Goal: Task Accomplishment & Management: Use online tool/utility

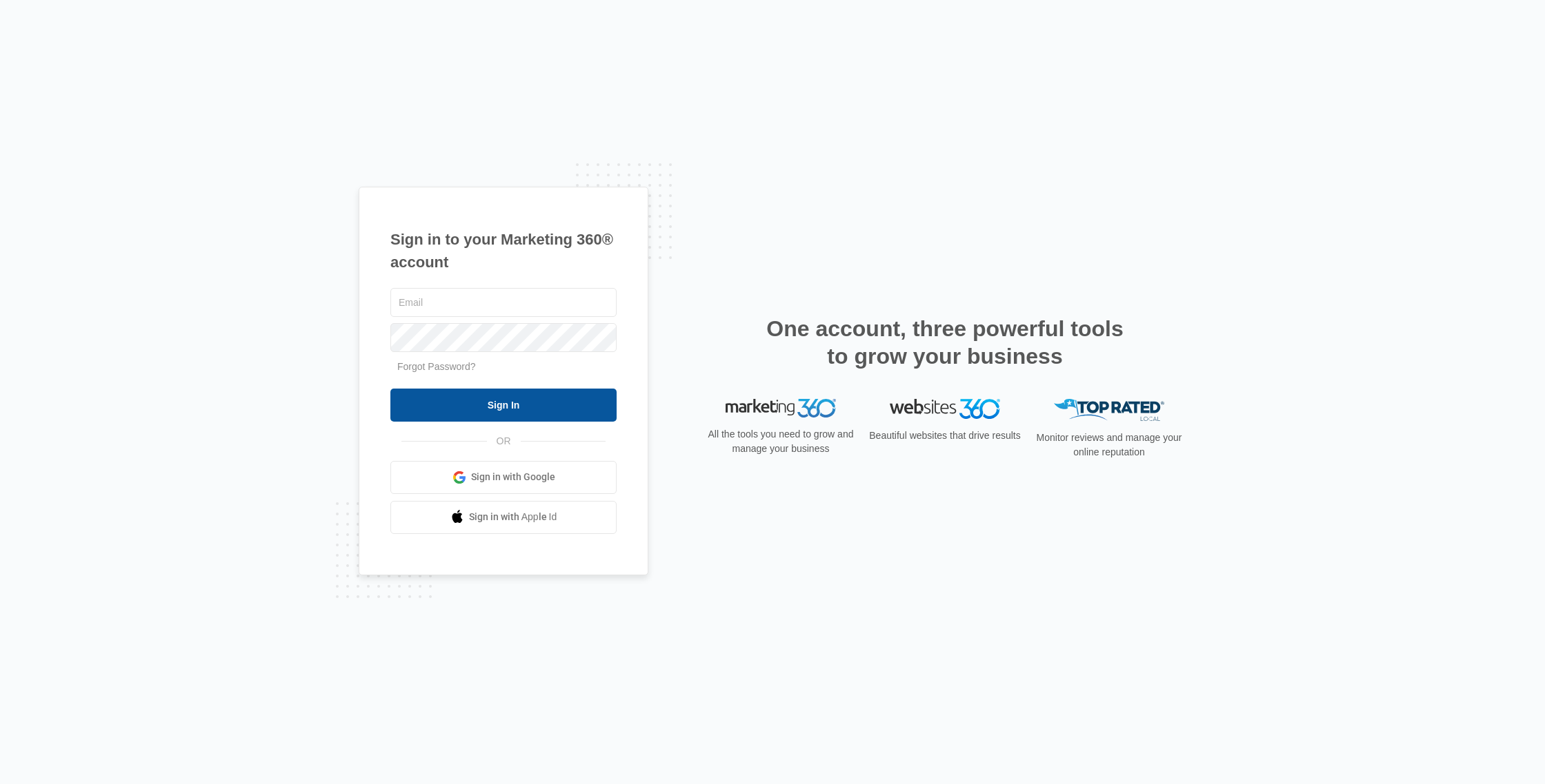
type input "[EMAIL_ADDRESS][DOMAIN_NAME]"
click at [485, 402] on input "Sign In" at bounding box center [504, 405] width 227 height 33
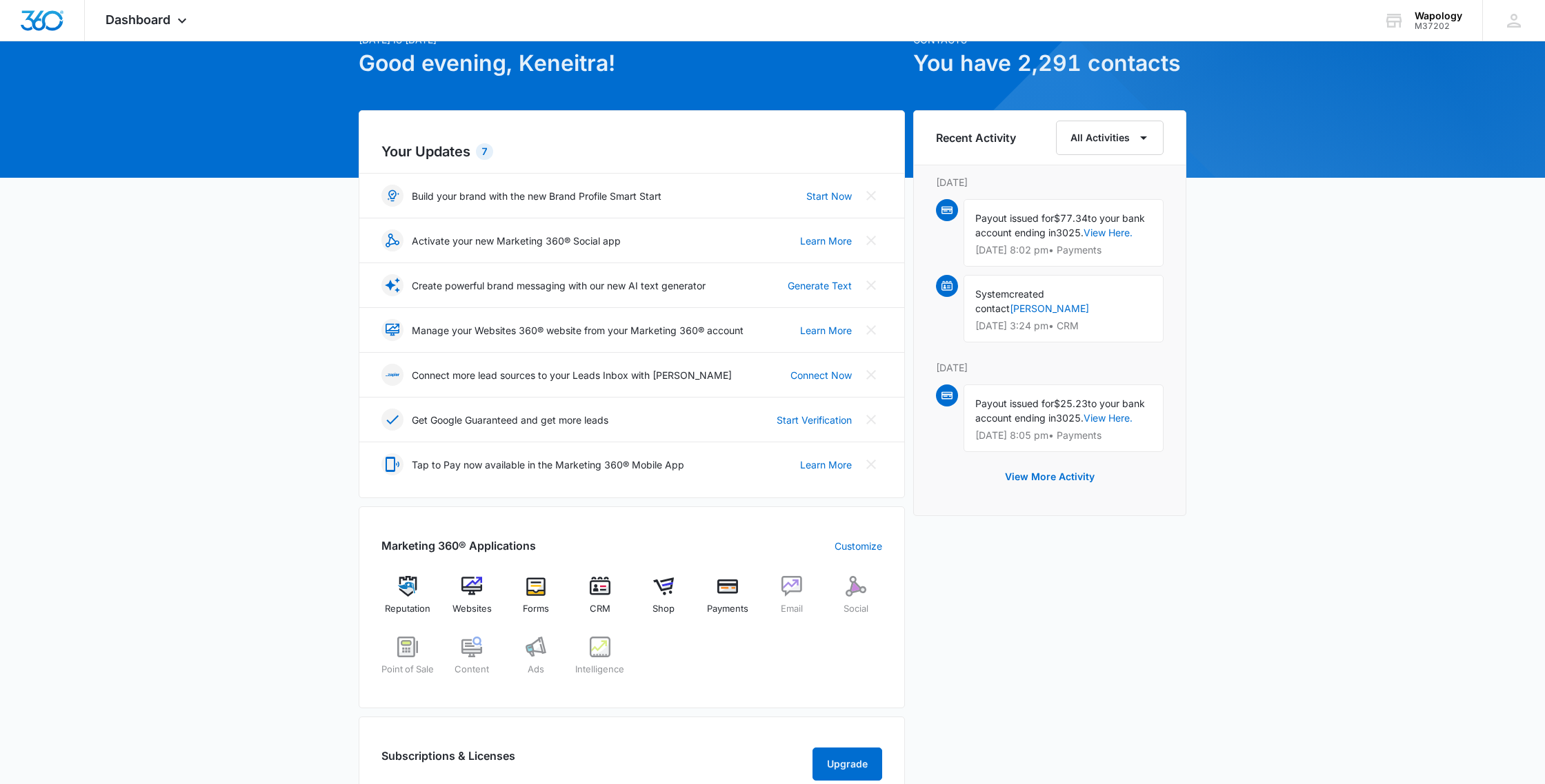
scroll to position [76, 0]
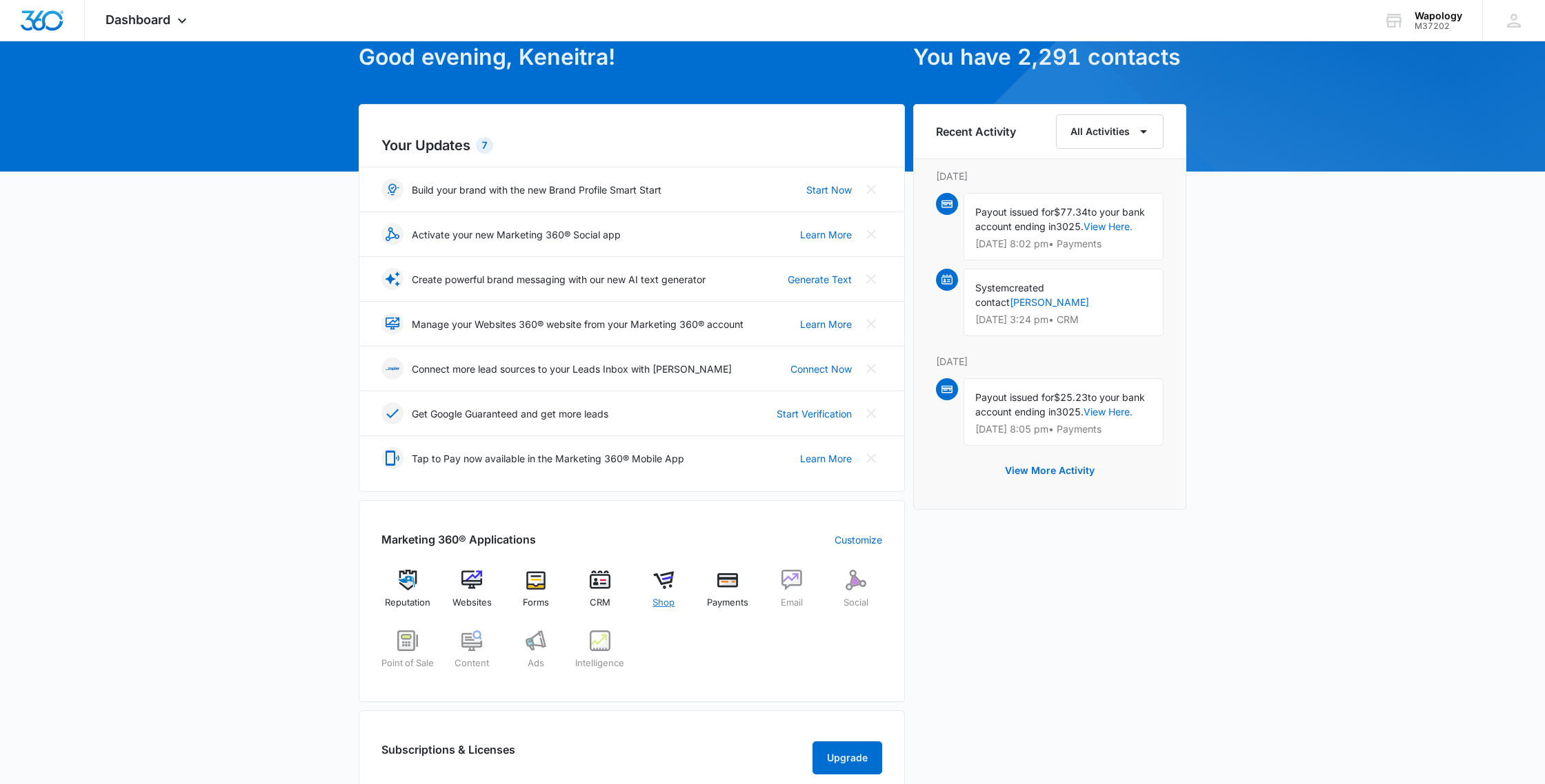
click at [670, 603] on span "Shop" at bounding box center [664, 603] width 22 height 14
